Goal: Transaction & Acquisition: Purchase product/service

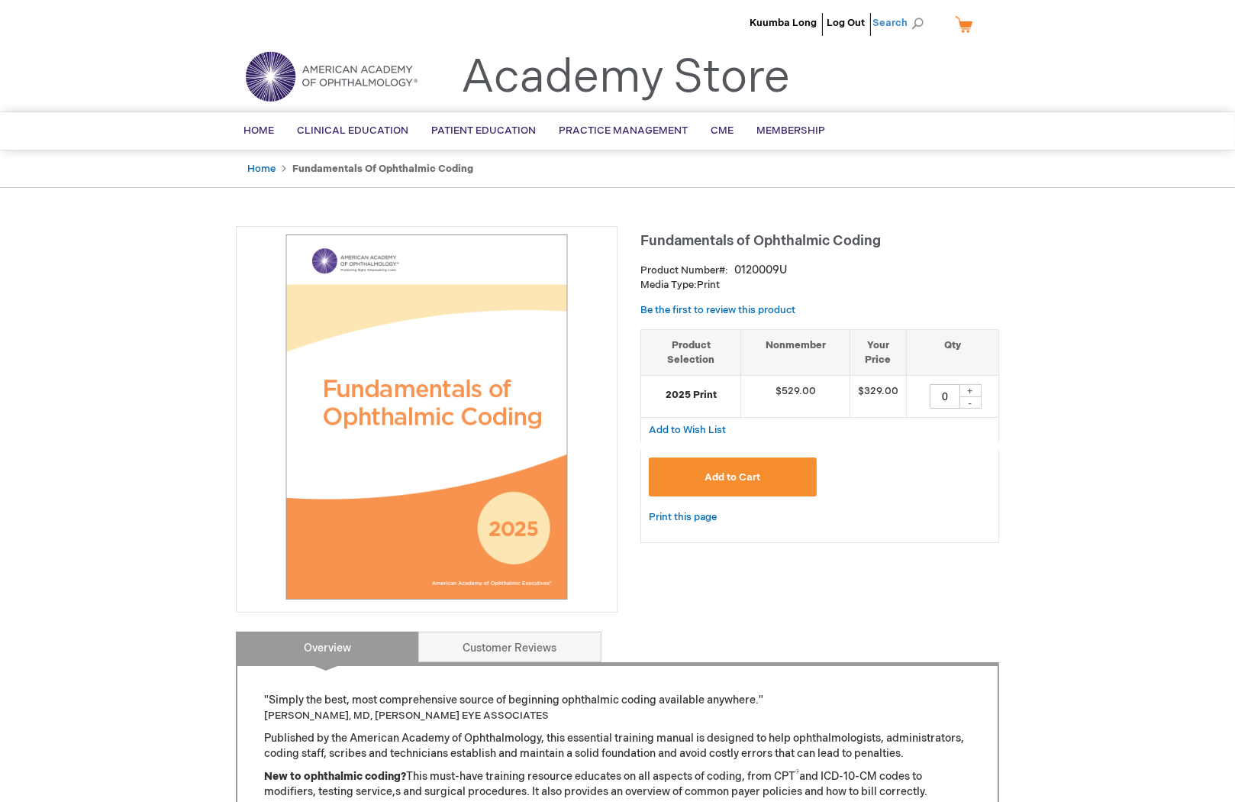
click at [911, 21] on span "Search" at bounding box center [902, 23] width 58 height 31
type input "Coding coach"
click at [911, 11] on button "Search" at bounding box center [917, 23] width 12 height 24
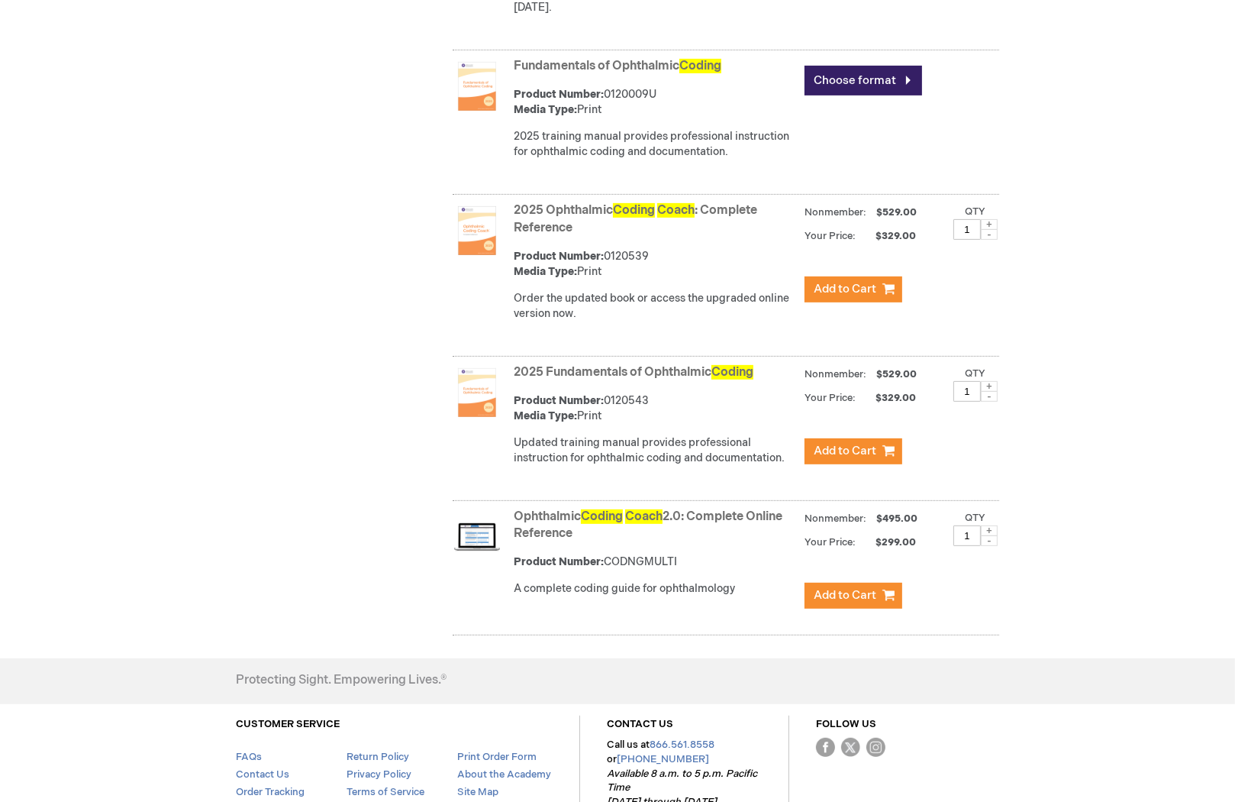
scroll to position [667, 0]
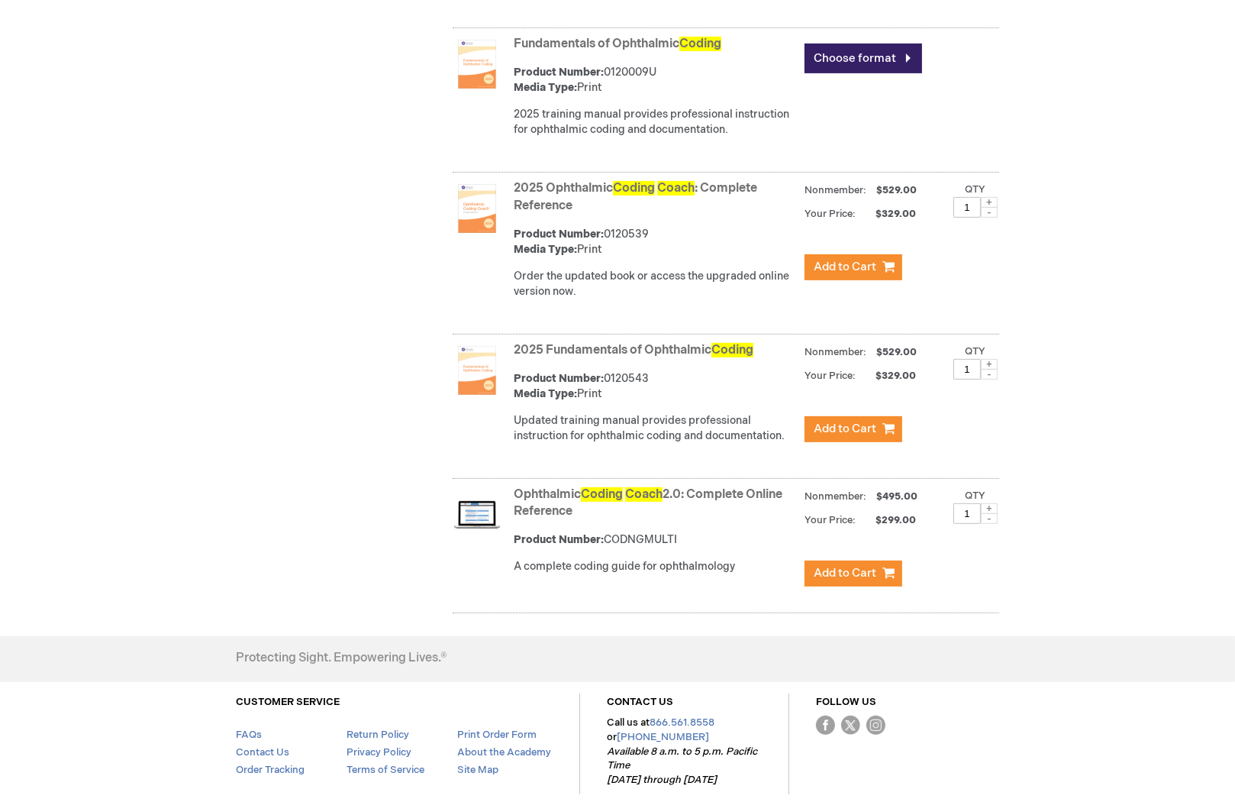
click at [537, 199] on link "2025 Ophthalmic Coding Coach : Complete Reference" at bounding box center [636, 197] width 244 height 32
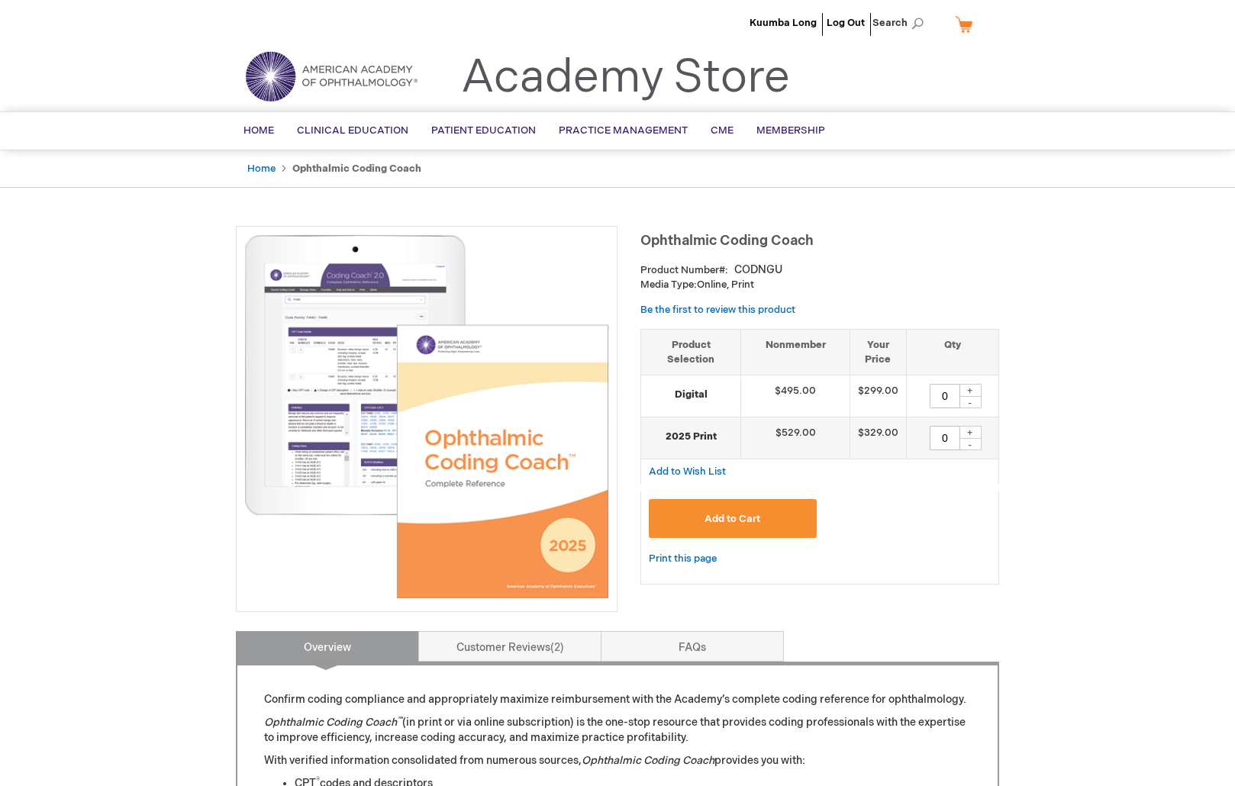
type input "0"
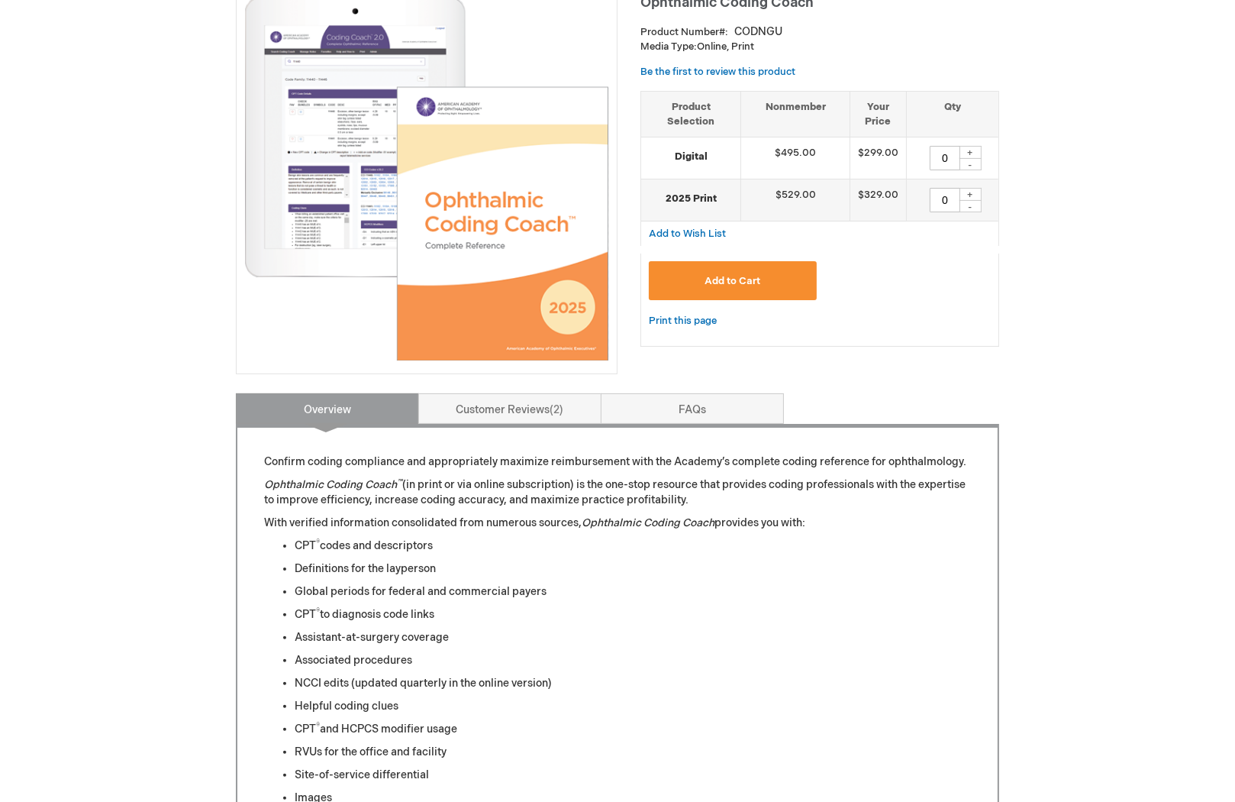
scroll to position [95, 0]
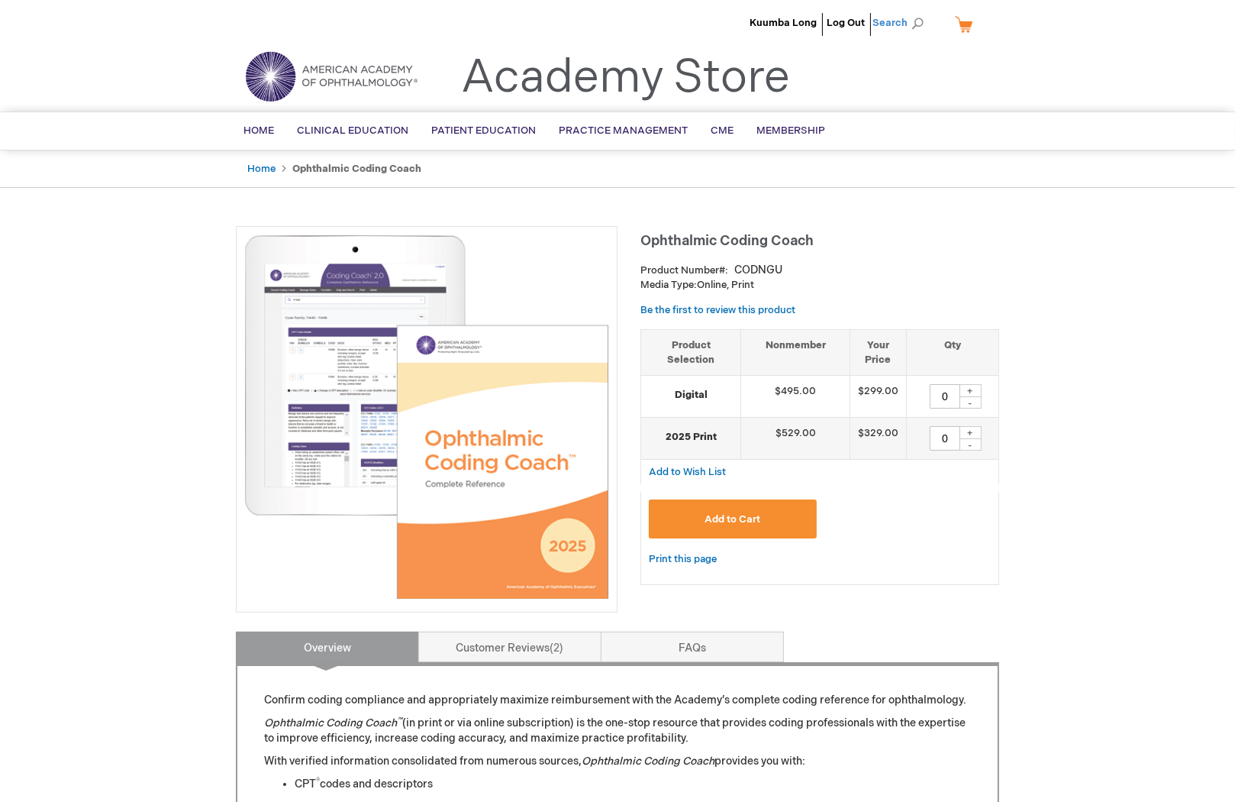
click at [901, 24] on span "Search" at bounding box center [902, 23] width 58 height 31
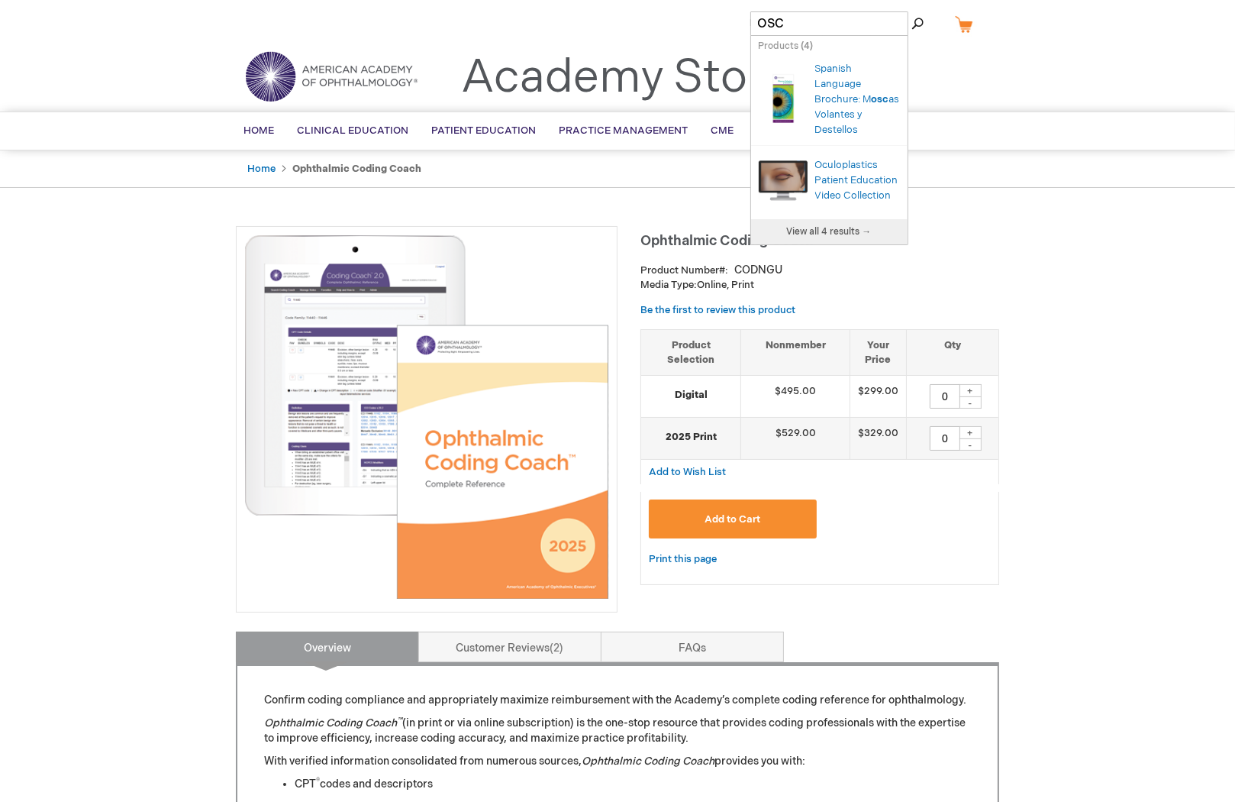
type input "OSC"
click at [911, 11] on button "Search" at bounding box center [917, 23] width 12 height 24
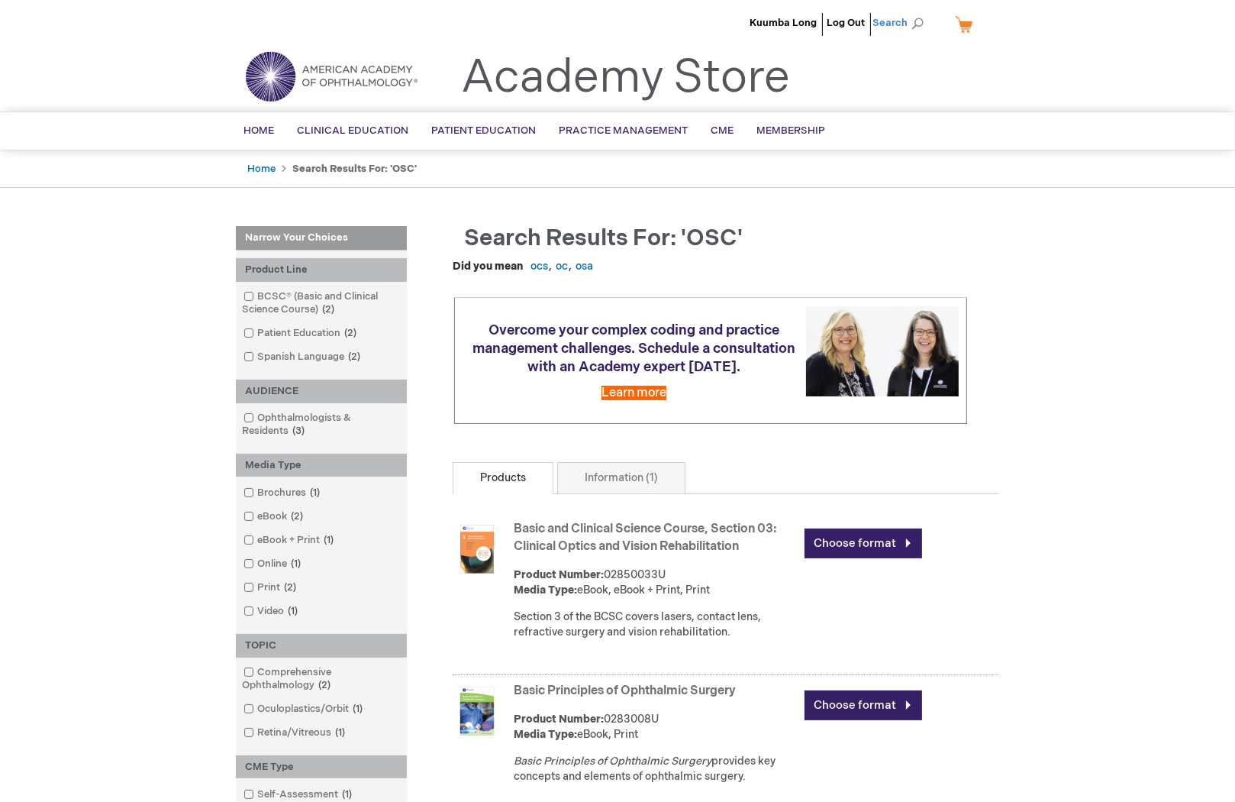
click at [893, 16] on span "Search" at bounding box center [902, 23] width 58 height 31
type input "OCS"
click at [911, 11] on button "Search" at bounding box center [917, 23] width 12 height 24
